Goal: Task Accomplishment & Management: Manage account settings

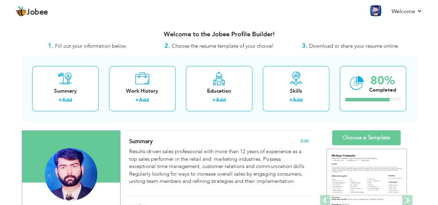
click at [375, 11] on img at bounding box center [375, 10] width 11 height 11
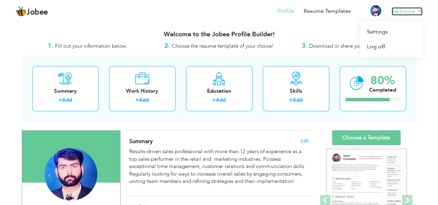
click at [415, 12] on link "Welcome" at bounding box center [407, 11] width 31 height 8
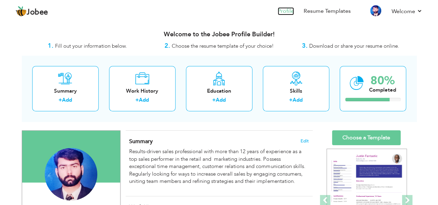
click at [287, 12] on link "Profile" at bounding box center [286, 11] width 16 height 8
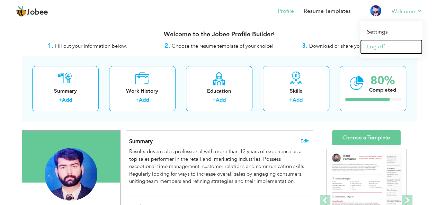
click at [383, 46] on link "Log off" at bounding box center [391, 46] width 62 height 15
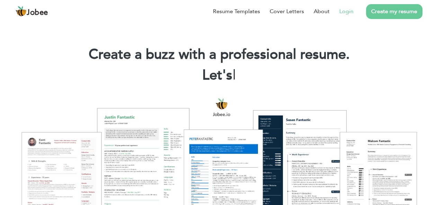
click at [349, 11] on link "Login" at bounding box center [347, 11] width 14 height 8
